Goal: Information Seeking & Learning: Learn about a topic

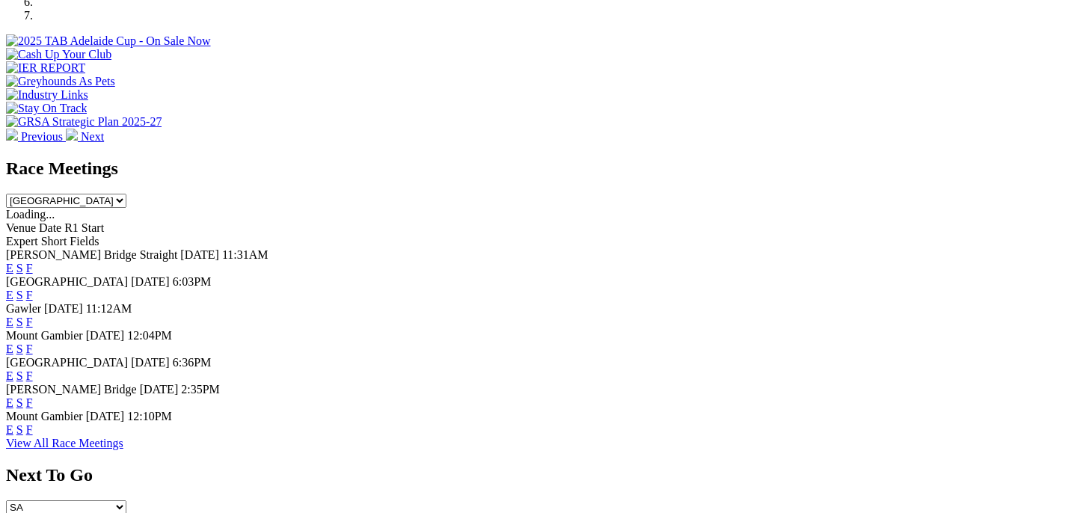
scroll to position [530, 0]
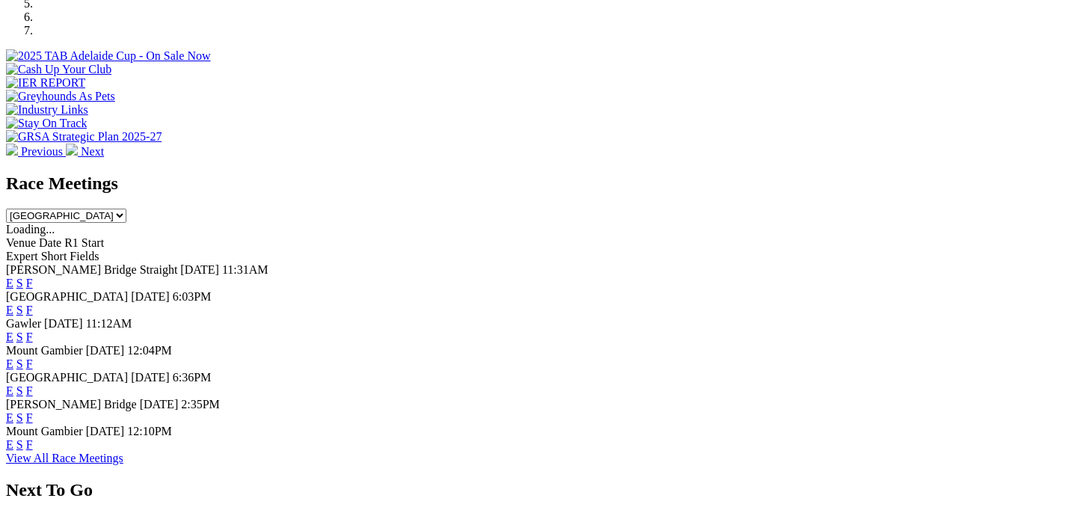
click at [86, 263] on span "[PERSON_NAME] Bridge Straight" at bounding box center [91, 269] width 171 height 13
click at [170, 290] on span "Today" at bounding box center [150, 296] width 39 height 13
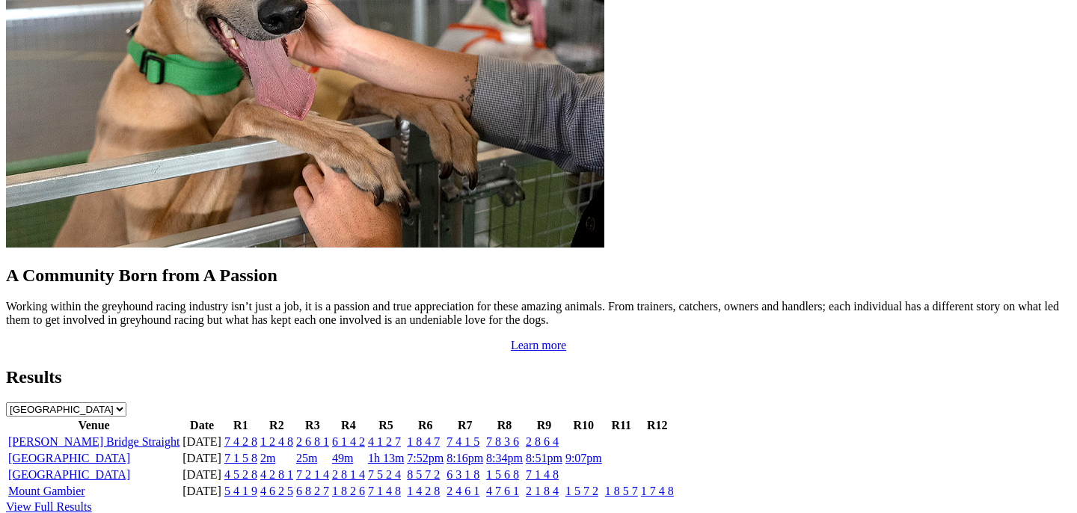
scroll to position [1456, 0]
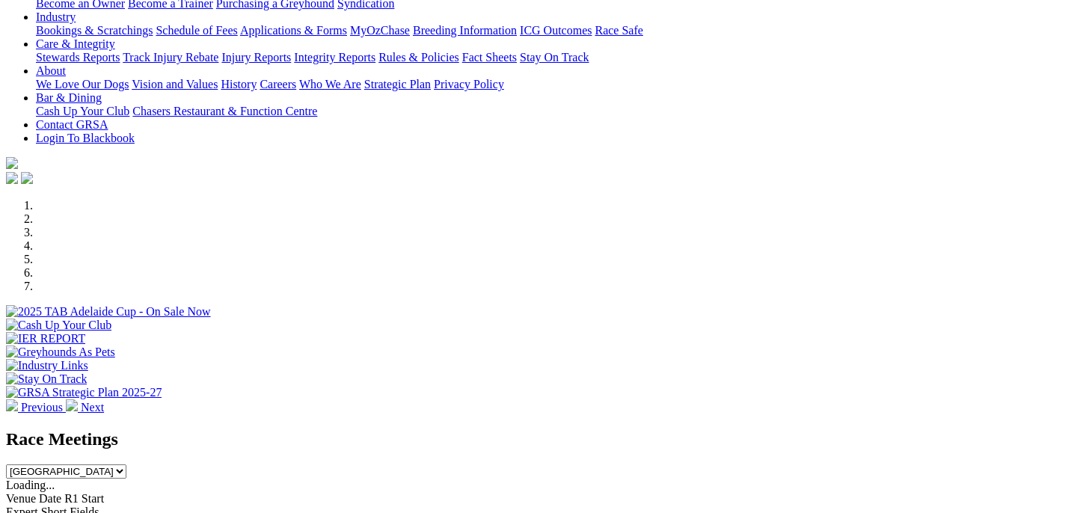
scroll to position [316, 0]
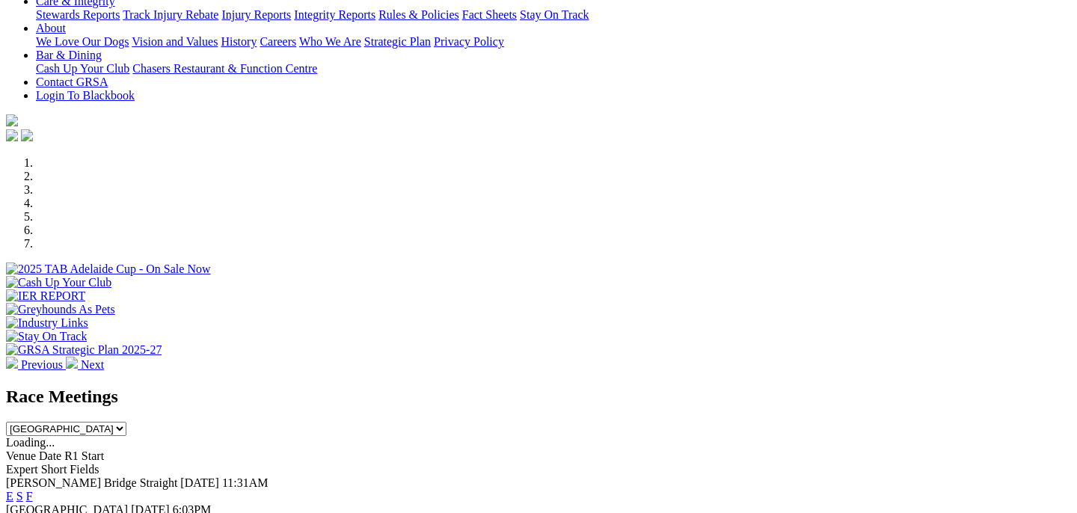
click at [98, 503] on div "Angle Park Today 6:03PM E S F" at bounding box center [538, 516] width 1065 height 27
click at [13, 512] on link "E" at bounding box center [9, 523] width 7 height 13
